Goal: Task Accomplishment & Management: Use online tool/utility

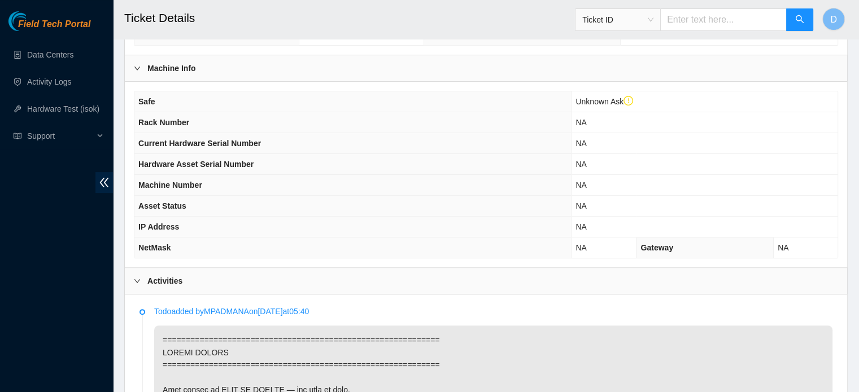
scroll to position [365, 0]
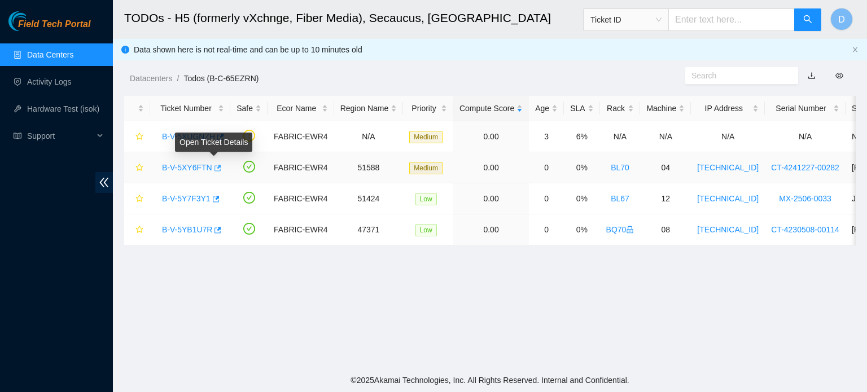
click at [215, 168] on icon "button" at bounding box center [218, 168] width 7 height 6
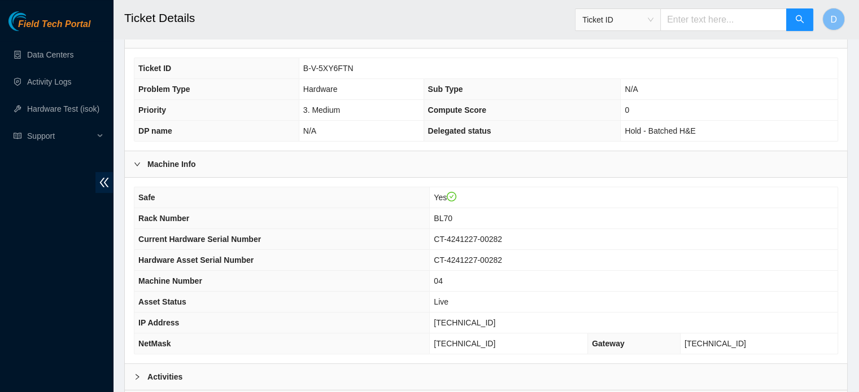
scroll to position [339, 0]
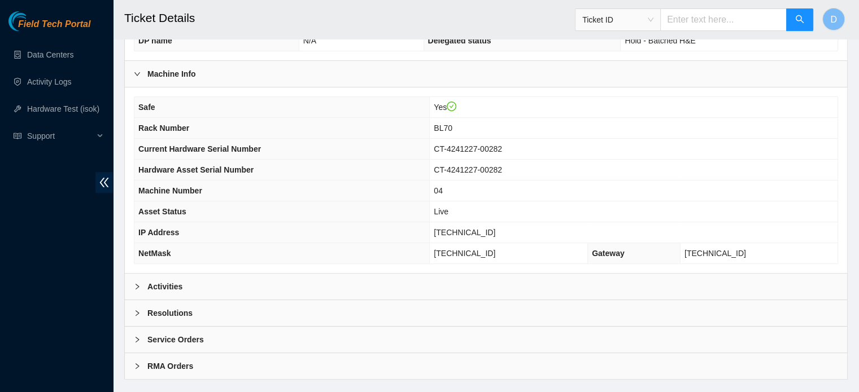
click at [204, 283] on div "Activities" at bounding box center [486, 287] width 722 height 26
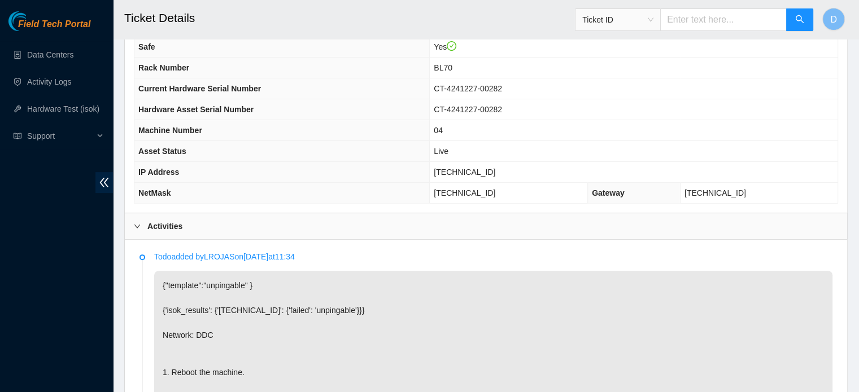
scroll to position [397, 0]
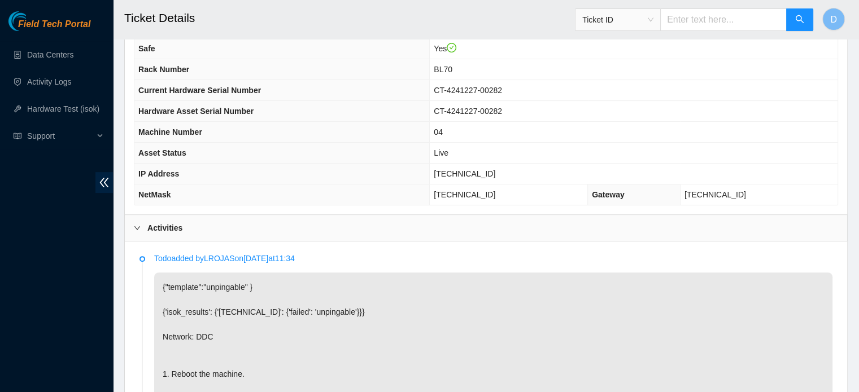
click at [692, 143] on td "Live" at bounding box center [634, 153] width 408 height 21
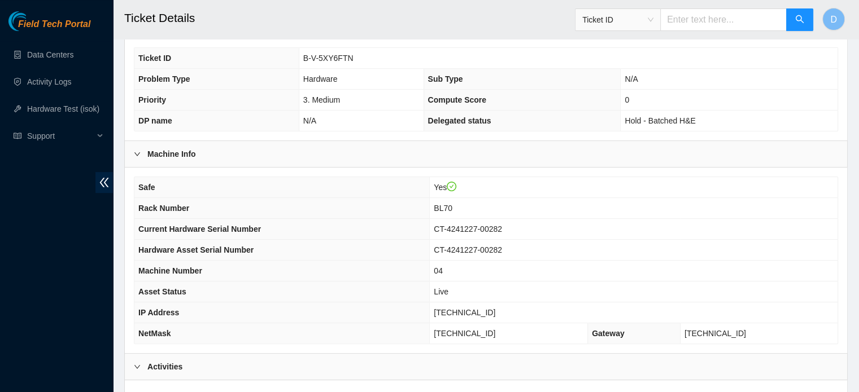
scroll to position [257, 0]
drag, startPoint x: 303, startPoint y: 59, endPoint x: 386, endPoint y: 62, distance: 83.0
click at [386, 62] on td "B-V-5XY6FTN" at bounding box center [568, 59] width 539 height 21
copy span "B-V-5XY6FTN"
click at [71, 113] on link "Hardware Test (isok)" at bounding box center [63, 108] width 72 height 9
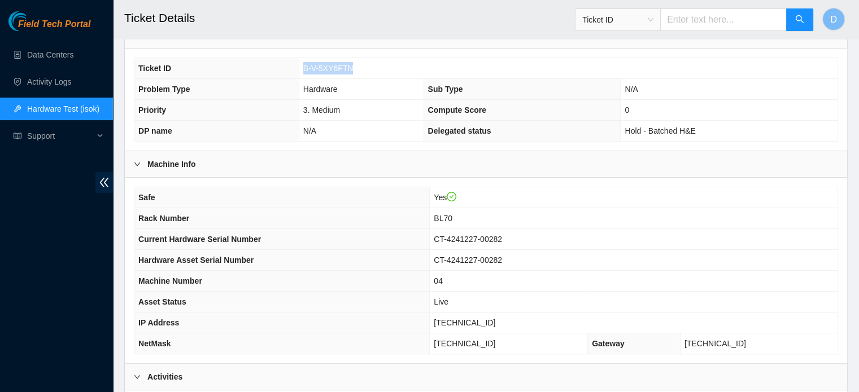
scroll to position [246, 0]
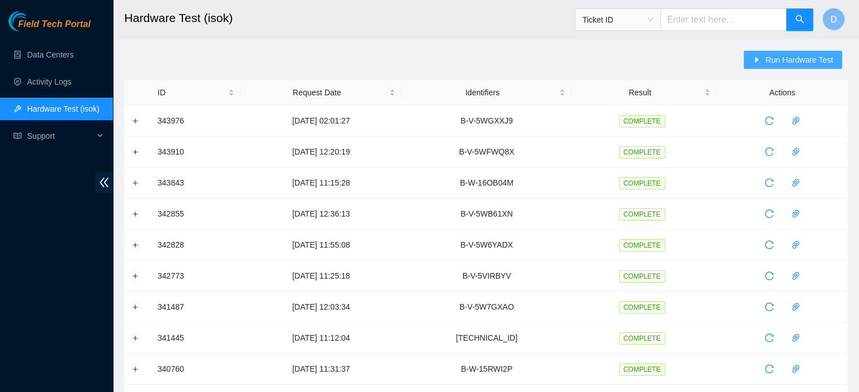
click at [754, 68] on button "Run Hardware Test" at bounding box center [792, 60] width 98 height 18
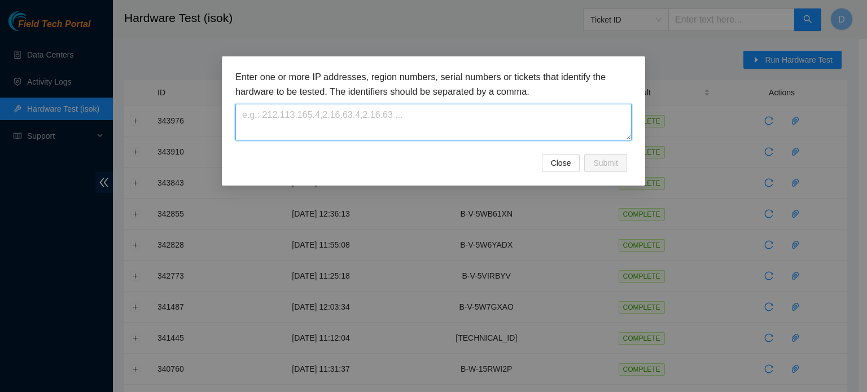
click at [447, 115] on textarea at bounding box center [433, 122] width 396 height 37
paste textarea "B-V-5XY6FTN"
type textarea "B-V-5XY6FTN"
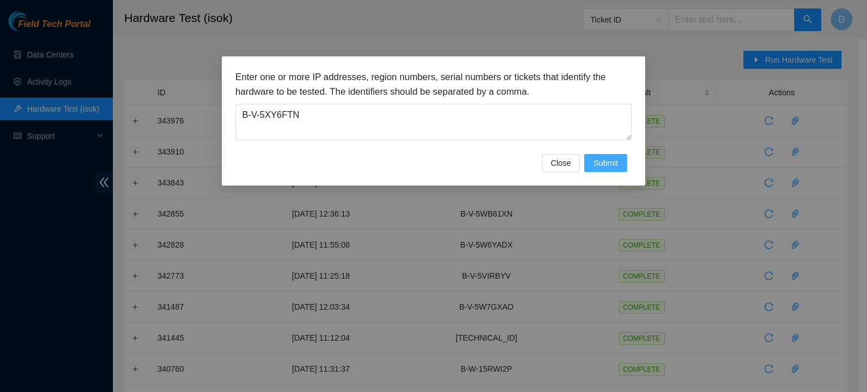
click at [603, 160] on span "Submit" at bounding box center [605, 163] width 25 height 12
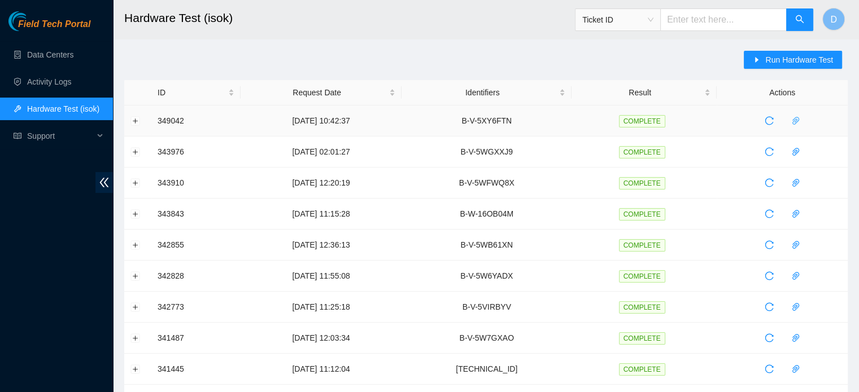
click at [796, 119] on icon "paper-clip" at bounding box center [795, 121] width 7 height 8
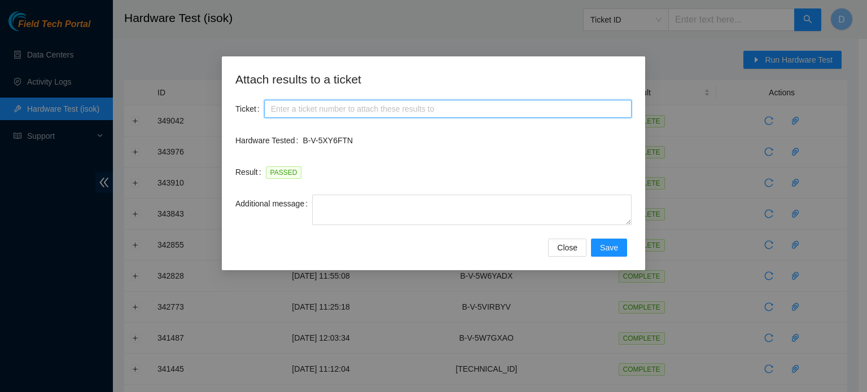
click at [342, 112] on input "Ticket" at bounding box center [447, 109] width 367 height 18
paste input "B-V-5XY6FTN"
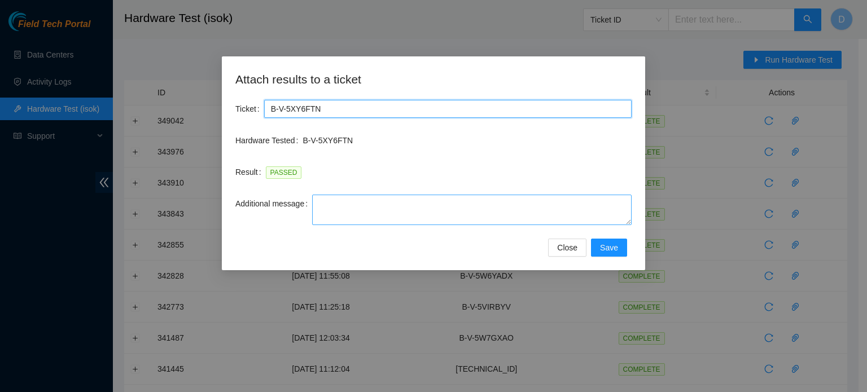
type input "B-V-5XY6FTN"
click at [382, 217] on textarea "Additional message" at bounding box center [472, 210] width 320 height 30
paste textarea "-Safely powered down machine -Power on/rebooted machine -Rescued server with ve…"
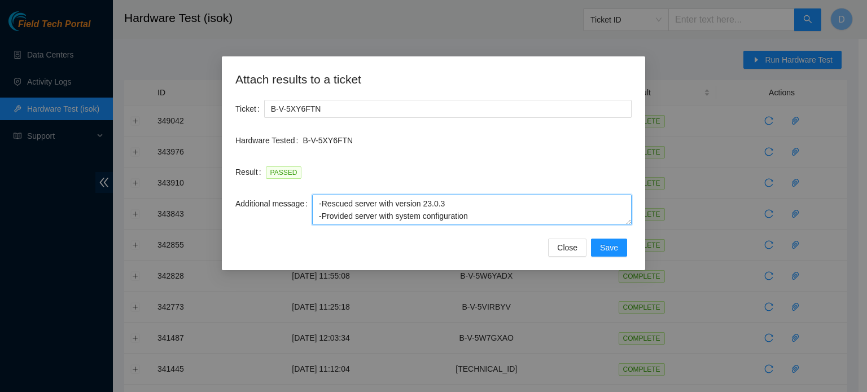
scroll to position [50, 0]
drag, startPoint x: 316, startPoint y: 198, endPoint x: 299, endPoint y: 215, distance: 24.7
click at [322, 208] on textarea "-Safely powered down machine -Power on/rebooted machine -Rescued server with ve…" at bounding box center [472, 210] width 320 height 30
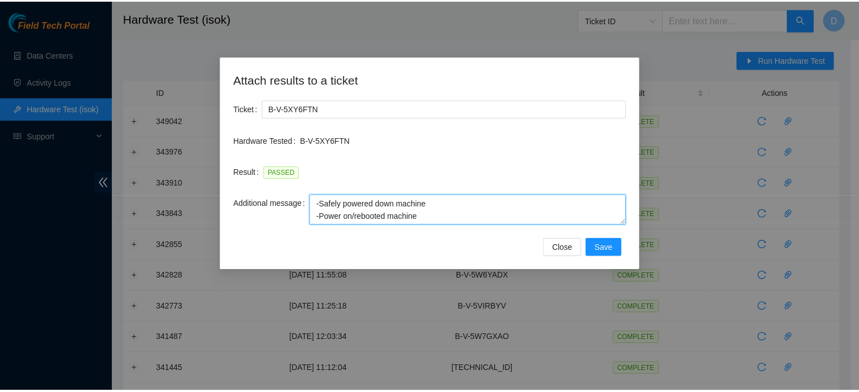
scroll to position [25, 0]
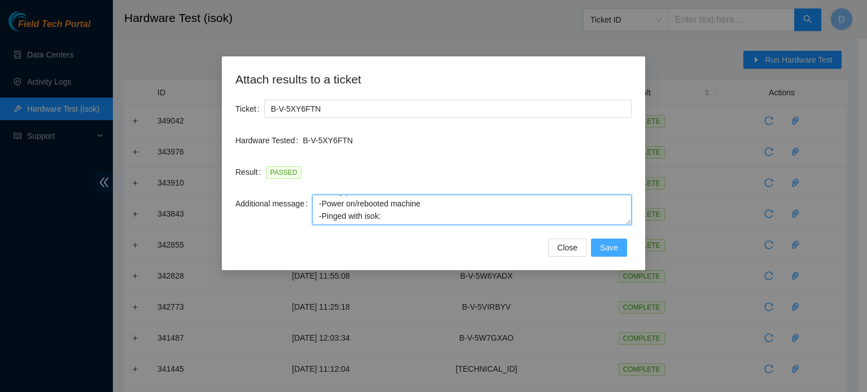
type textarea "-Safely powered down machine -Power on/rebooted machine -Pinged with isok:"
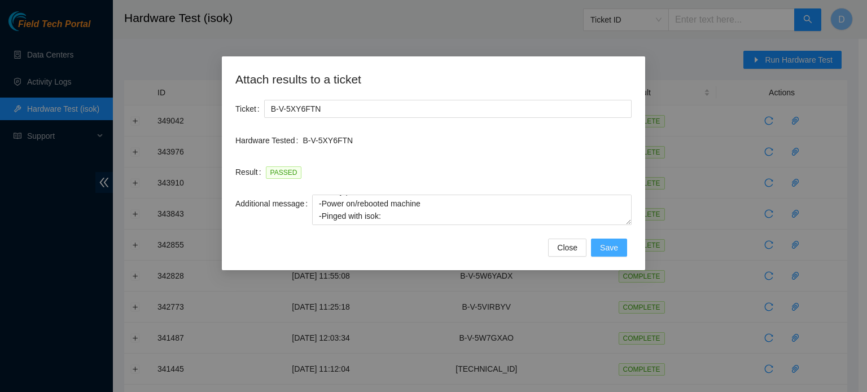
click at [605, 250] on span "Save" at bounding box center [609, 248] width 18 height 12
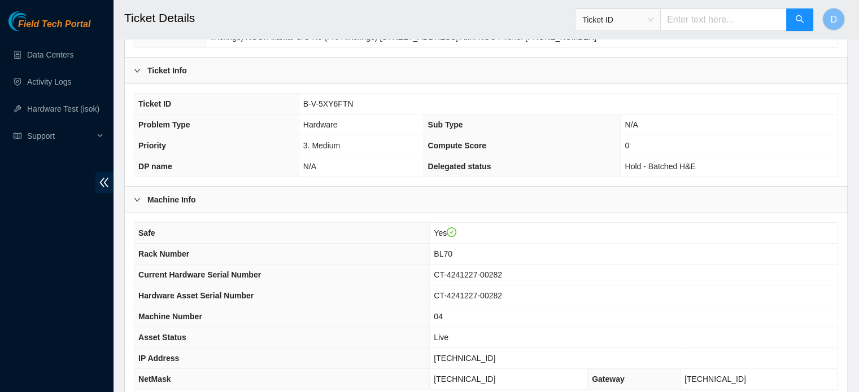
scroll to position [357, 0]
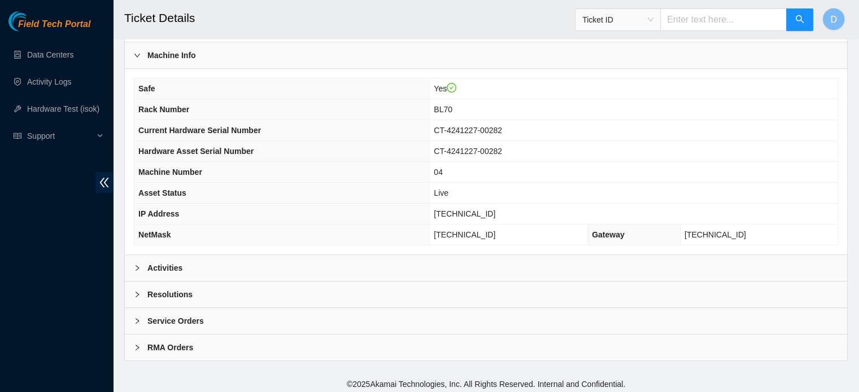
click at [177, 294] on b "Resolutions" at bounding box center [169, 294] width 45 height 12
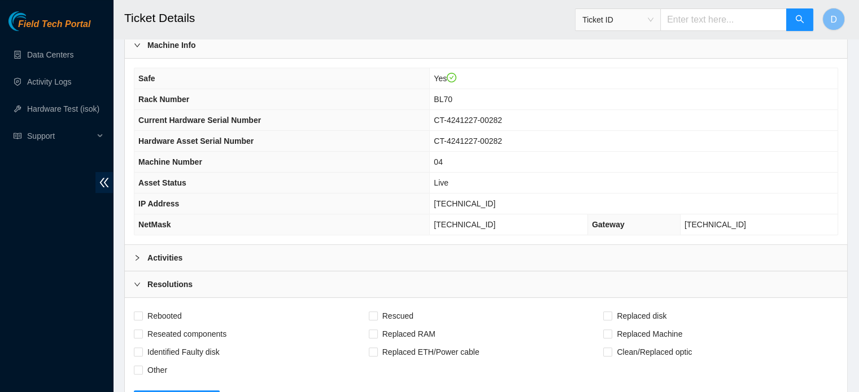
scroll to position [583, 0]
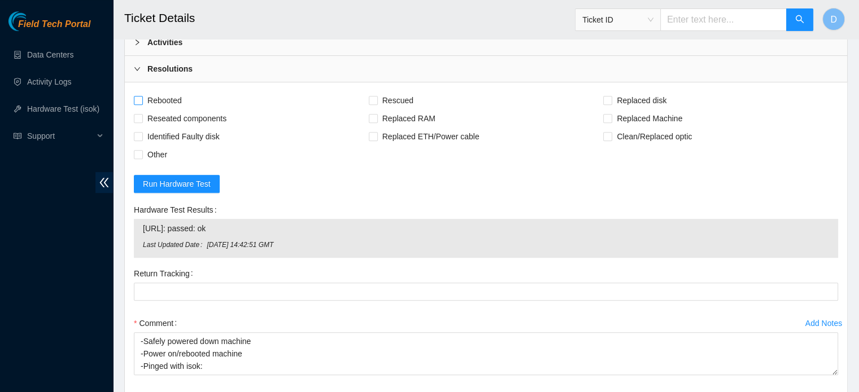
click at [157, 95] on span "Rebooted" at bounding box center [164, 100] width 43 height 18
click at [142, 96] on input "Rebooted" at bounding box center [138, 100] width 8 height 8
checkbox input "true"
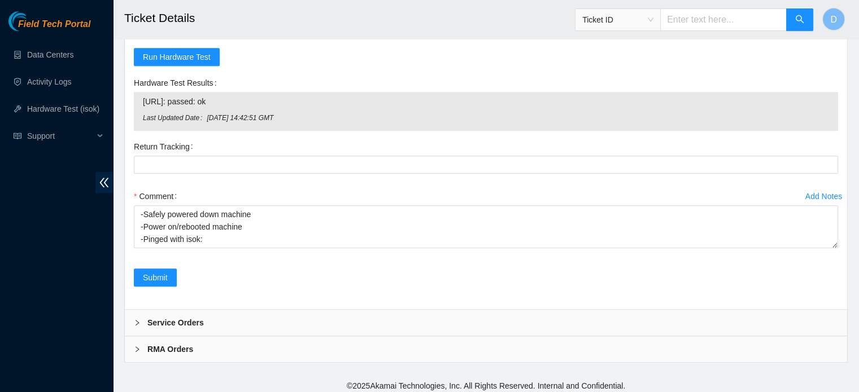
scroll to position [711, 0]
click at [152, 270] on span "Submit" at bounding box center [155, 276] width 25 height 12
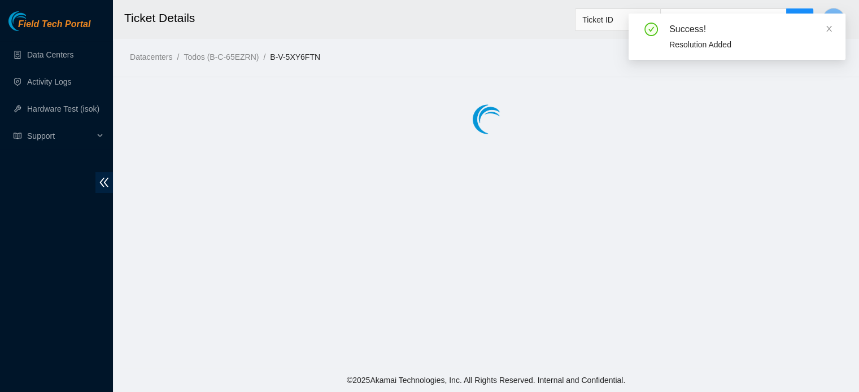
scroll to position [0, 0]
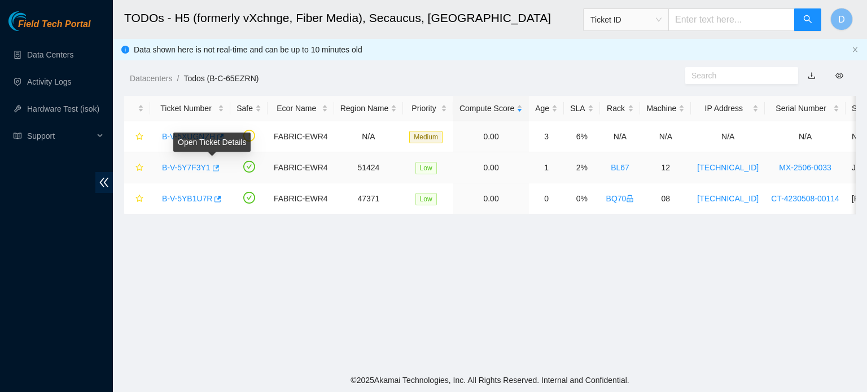
click at [215, 169] on icon "button" at bounding box center [215, 168] width 8 height 8
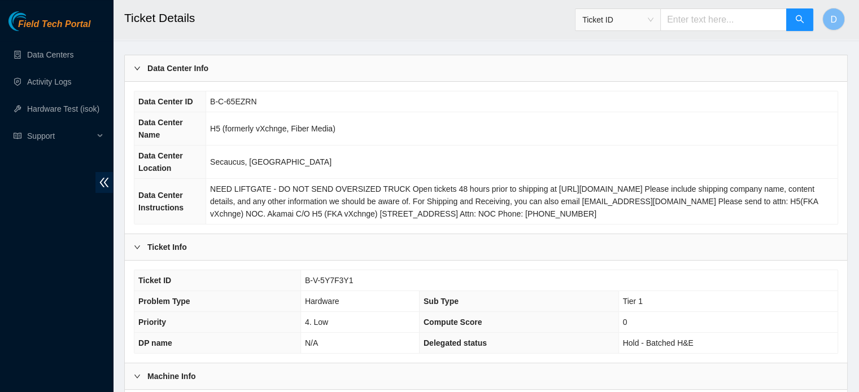
scroll to position [339, 0]
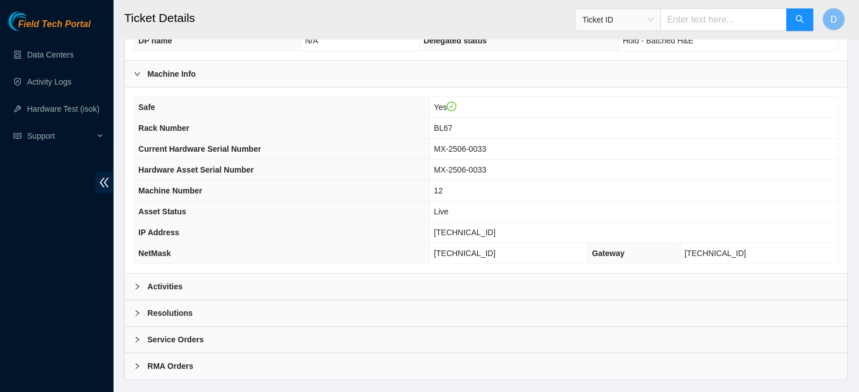
drag, startPoint x: 166, startPoint y: 277, endPoint x: 179, endPoint y: 274, distance: 13.3
click at [167, 277] on div "Activities" at bounding box center [486, 287] width 722 height 26
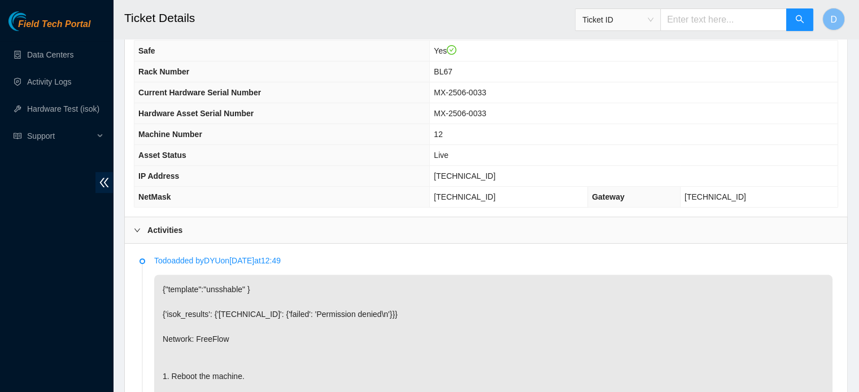
scroll to position [396, 0]
click at [456, 170] on span "23.211.104.111" at bounding box center [465, 174] width 62 height 9
drag, startPoint x: 454, startPoint y: 171, endPoint x: 507, endPoint y: 173, distance: 53.1
click at [507, 173] on td "23.211.104.111" at bounding box center [634, 175] width 408 height 21
copy span "23.211.104.111"
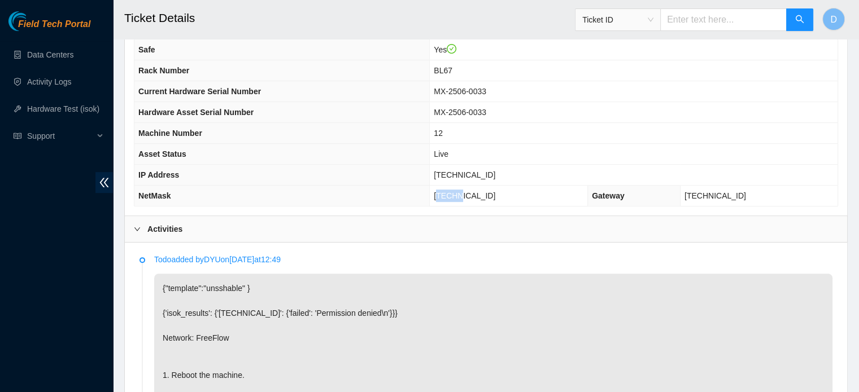
drag, startPoint x: 455, startPoint y: 194, endPoint x: 476, endPoint y: 194, distance: 20.9
click at [476, 194] on span "255.255.255.224" at bounding box center [465, 195] width 62 height 9
drag, startPoint x: 451, startPoint y: 193, endPoint x: 522, endPoint y: 191, distance: 70.6
click at [522, 191] on td "255.255.255.224" at bounding box center [509, 196] width 158 height 21
copy span "255.255.255.224"
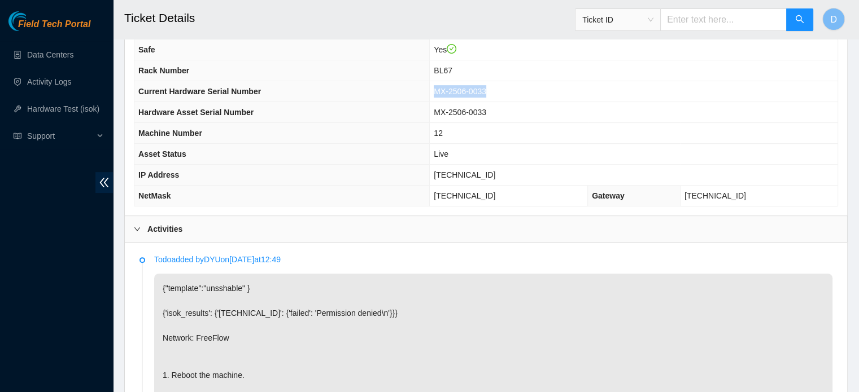
drag, startPoint x: 451, startPoint y: 87, endPoint x: 521, endPoint y: 91, distance: 70.1
click at [521, 91] on td "MX-2506-0033" at bounding box center [634, 91] width 408 height 21
copy span "MX-2506-0033"
click at [627, 148] on td "Live" at bounding box center [634, 154] width 408 height 21
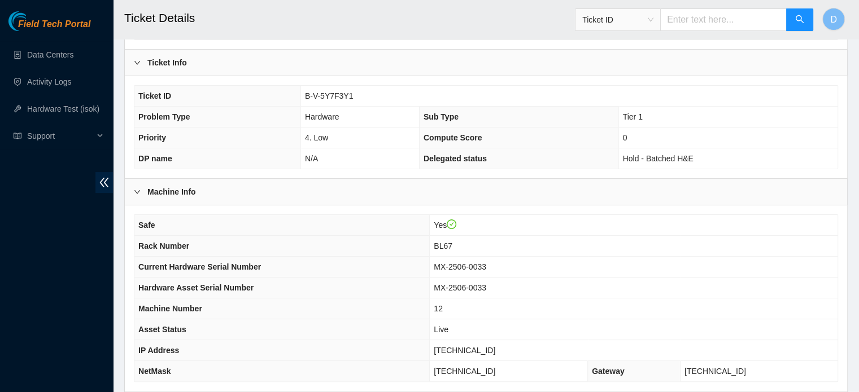
scroll to position [210, 0]
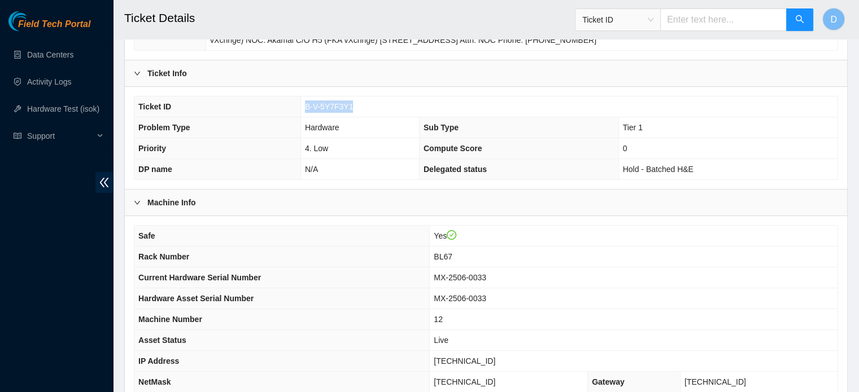
drag, startPoint x: 301, startPoint y: 102, endPoint x: 365, endPoint y: 107, distance: 64.0
click at [365, 107] on td "B-V-5Y7F3Y1" at bounding box center [568, 107] width 537 height 21
copy span "B-V-5Y7F3Y1"
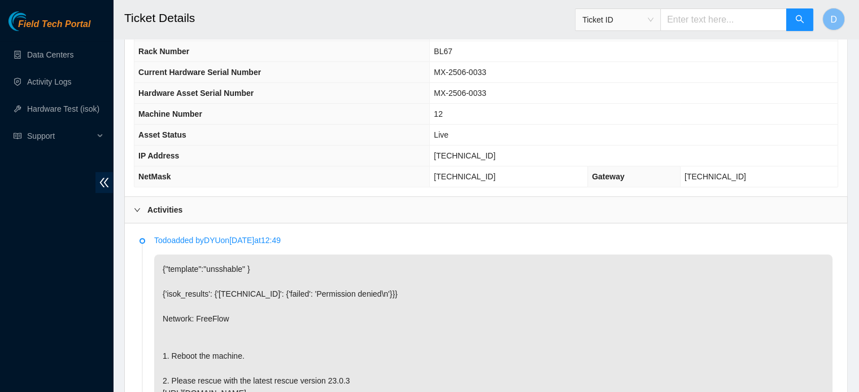
scroll to position [549, 0]
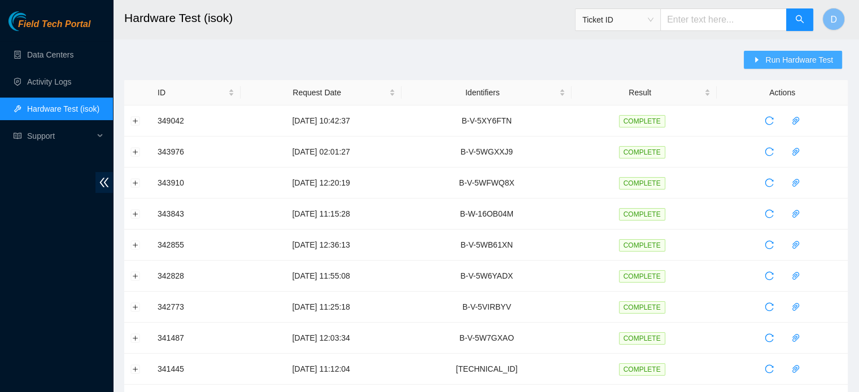
click at [800, 65] on span "Run Hardware Test" at bounding box center [799, 60] width 68 height 12
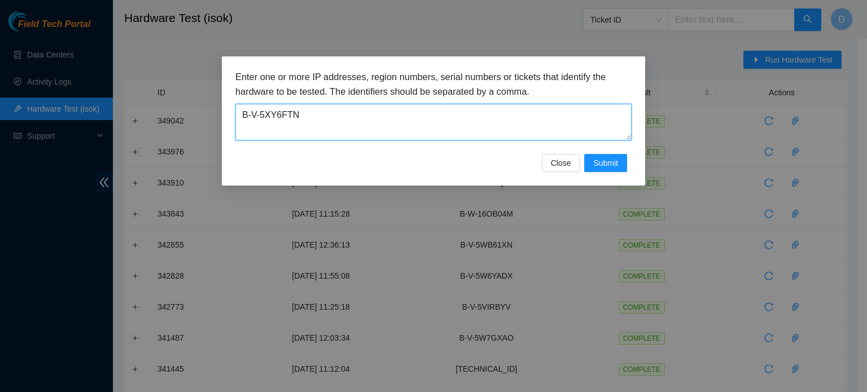
click at [443, 115] on textarea "B-V-5XY6FTN" at bounding box center [433, 122] width 396 height 37
drag, startPoint x: 443, startPoint y: 115, endPoint x: 120, endPoint y: 104, distance: 323.1
click at [120, 104] on div "Enter one or more IP addresses, region numbers, serial numbers or tickets that …" at bounding box center [433, 196] width 867 height 392
paste textarea "Y7F3Y1"
type textarea "B-V-5Y7F3Y1"
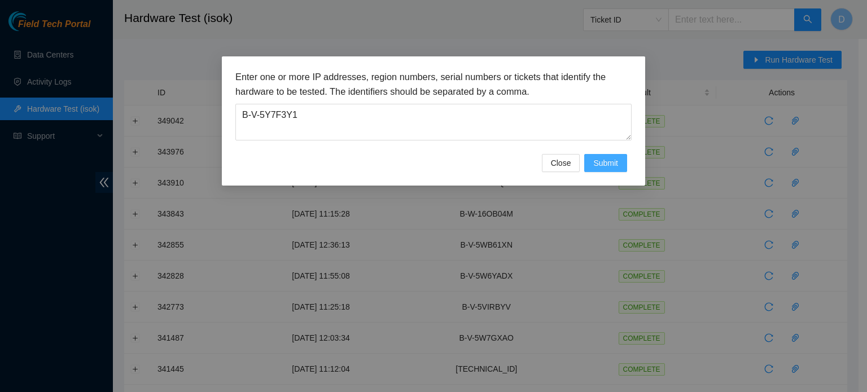
click at [603, 164] on span "Submit" at bounding box center [605, 163] width 25 height 12
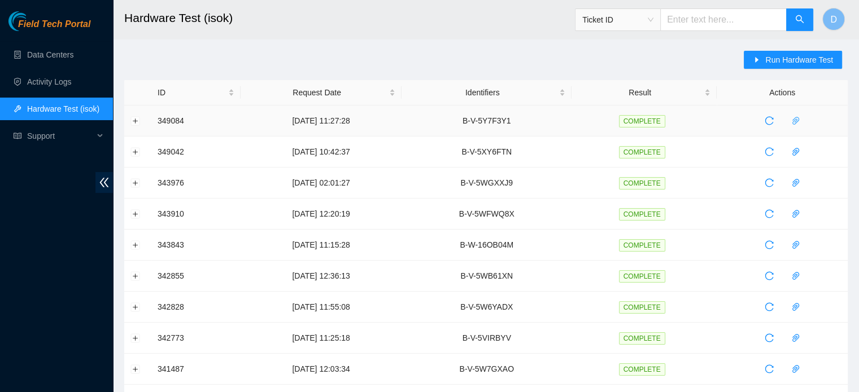
click at [793, 126] on button "button" at bounding box center [795, 121] width 18 height 18
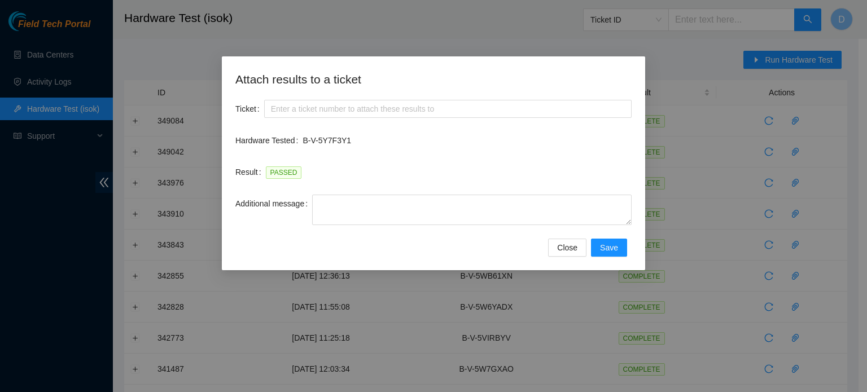
click at [331, 124] on div "Ticket" at bounding box center [433, 116] width 396 height 32
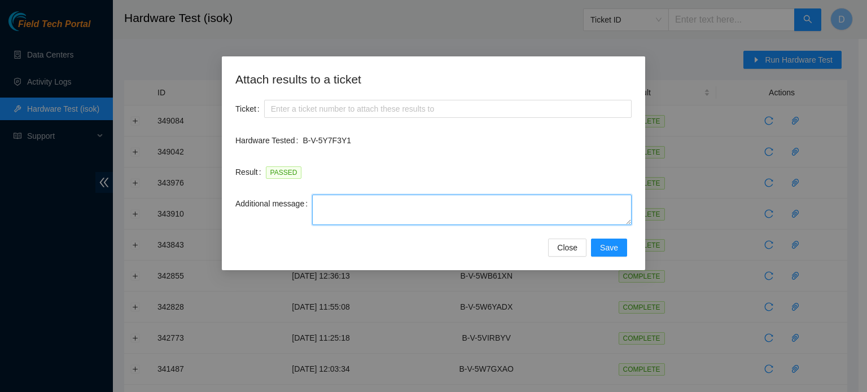
click at [321, 205] on textarea "Additional message" at bounding box center [472, 210] width 320 height 30
paste textarea "B-V-5Y7F3Y1"
type textarea "B"
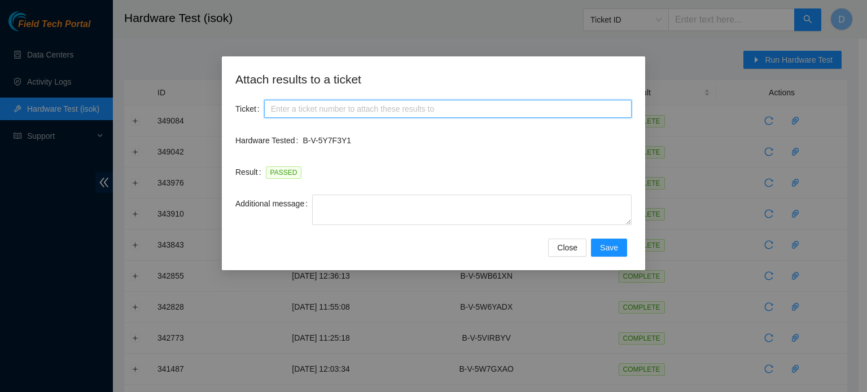
click at [370, 102] on input "Ticket" at bounding box center [447, 109] width 367 height 18
paste input "B-V-5Y7F3Y1"
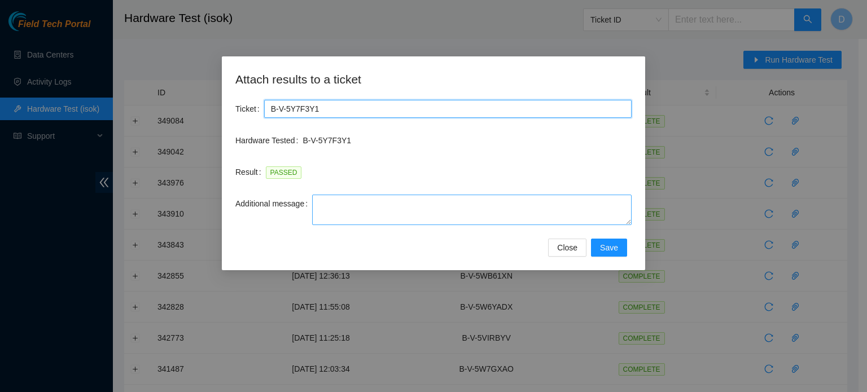
type input "B-V-5Y7F3Y1"
click at [345, 207] on textarea "Additional message" at bounding box center [472, 210] width 320 height 30
paste textarea "-Safely powered down machine -Power on/rebooted machine -Rescued server with ve…"
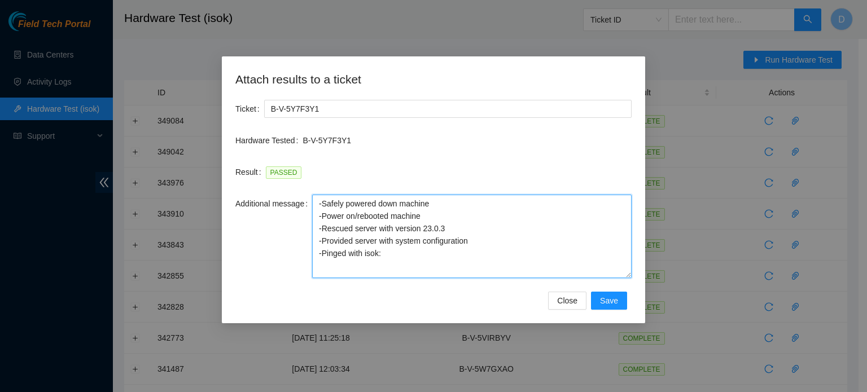
drag, startPoint x: 628, startPoint y: 224, endPoint x: 625, endPoint y: 307, distance: 83.0
click at [625, 278] on textarea "-Safely powered down machine -Power on/rebooted machine -Rescued server with ve…" at bounding box center [472, 237] width 320 height 84
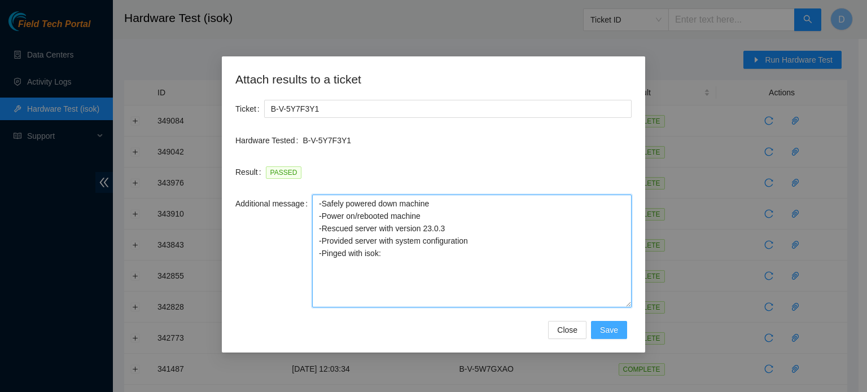
type textarea "-Safely powered down machine -Power on/rebooted machine -Rescued server with ve…"
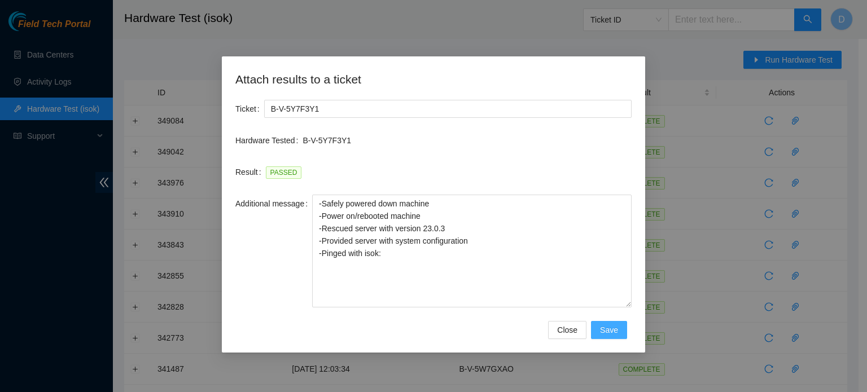
click at [616, 332] on span "Save" at bounding box center [609, 330] width 18 height 12
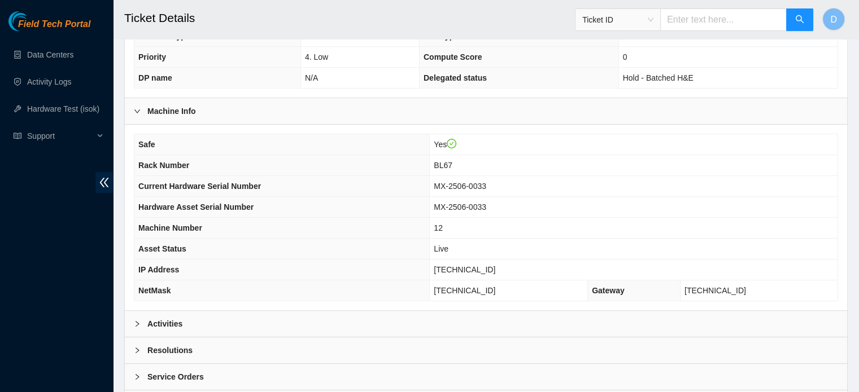
scroll to position [357, 0]
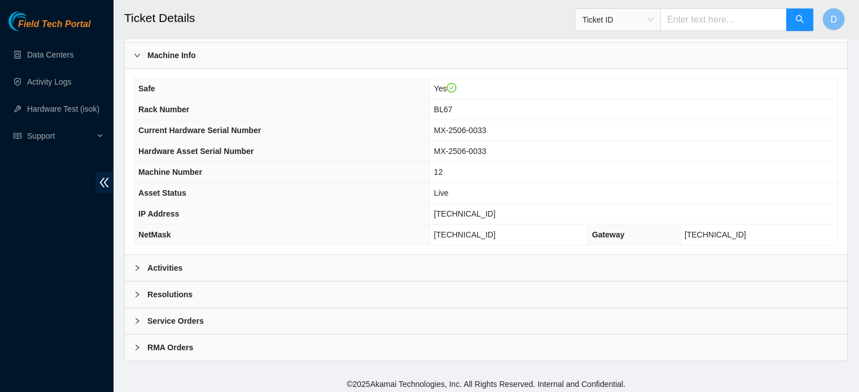
click at [165, 291] on b "Resolutions" at bounding box center [169, 294] width 45 height 12
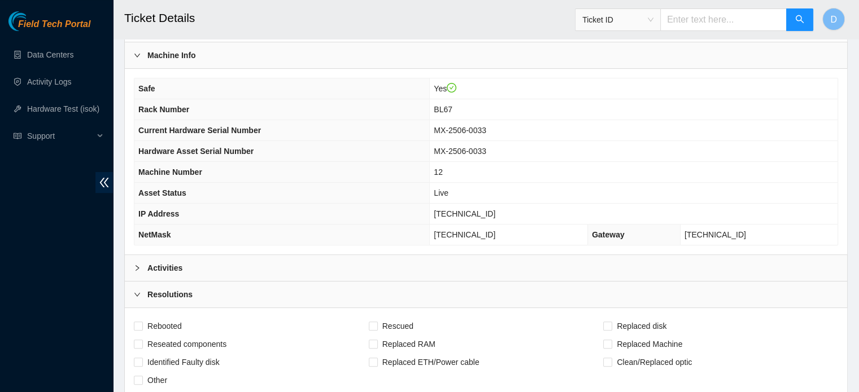
scroll to position [583, 0]
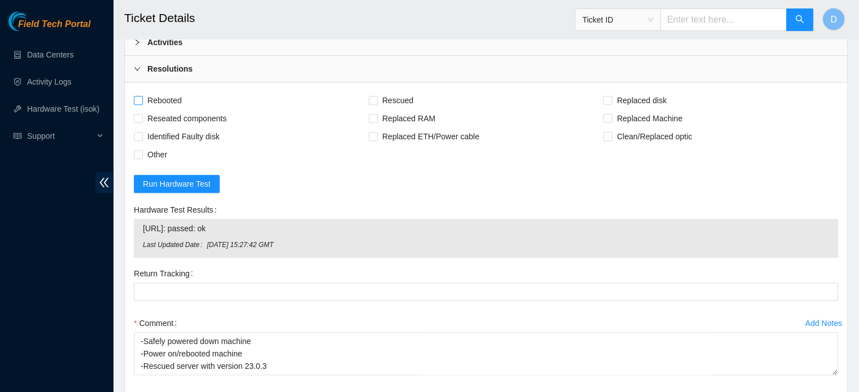
click at [171, 97] on span "Rebooted" at bounding box center [164, 100] width 43 height 18
click at [142, 97] on input "Rebooted" at bounding box center [138, 100] width 8 height 8
checkbox input "true"
click at [401, 96] on span "Rescued" at bounding box center [398, 100] width 40 height 18
click at [377, 96] on input "Rescued" at bounding box center [373, 100] width 8 height 8
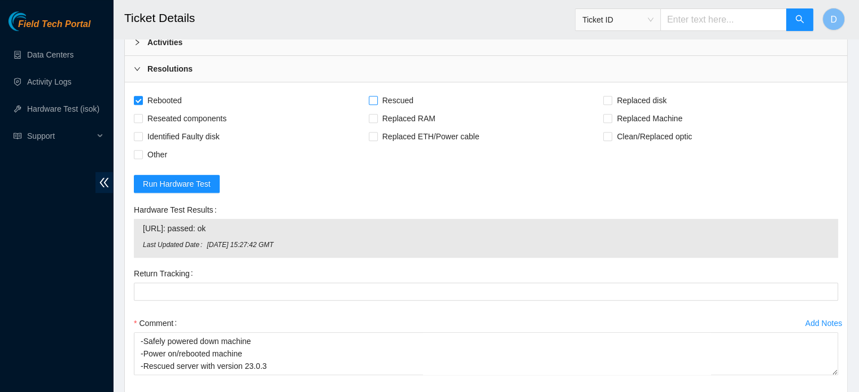
checkbox input "true"
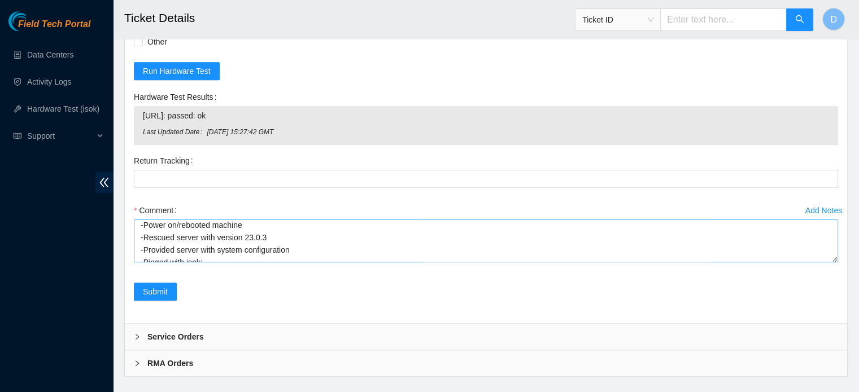
scroll to position [25, 0]
click at [159, 286] on span "Submit" at bounding box center [155, 292] width 25 height 12
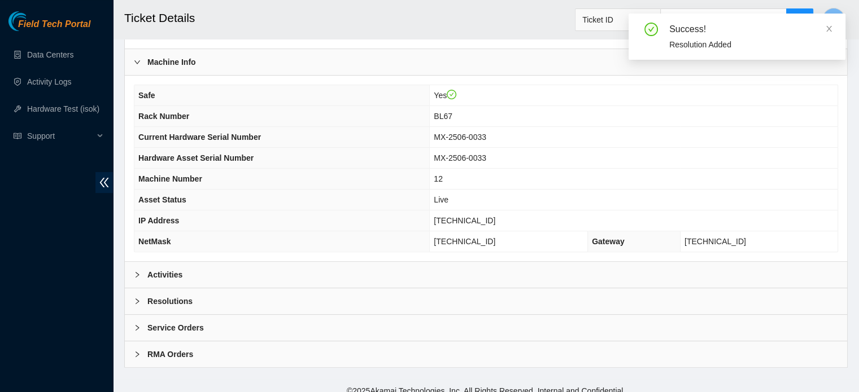
scroll to position [357, 0]
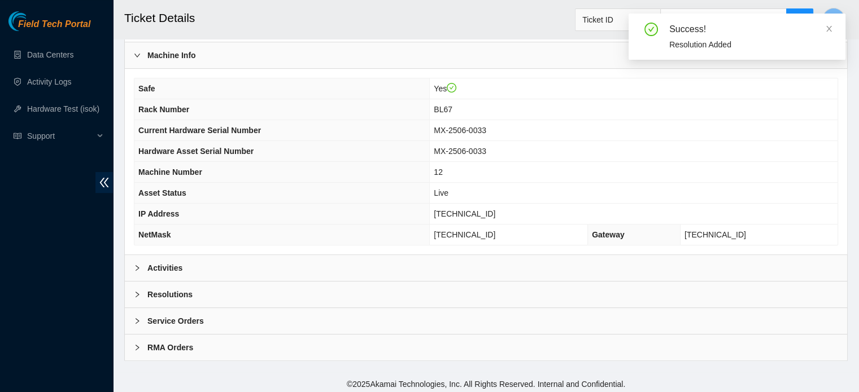
click at [224, 260] on div "Activities" at bounding box center [486, 268] width 722 height 26
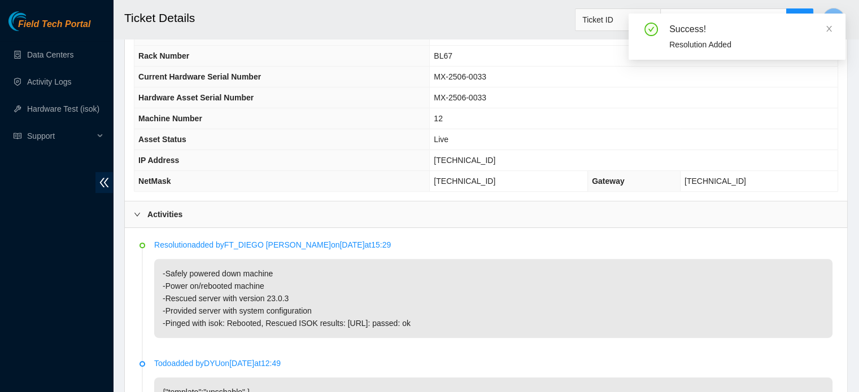
scroll to position [414, 0]
